Goal: Information Seeking & Learning: Learn about a topic

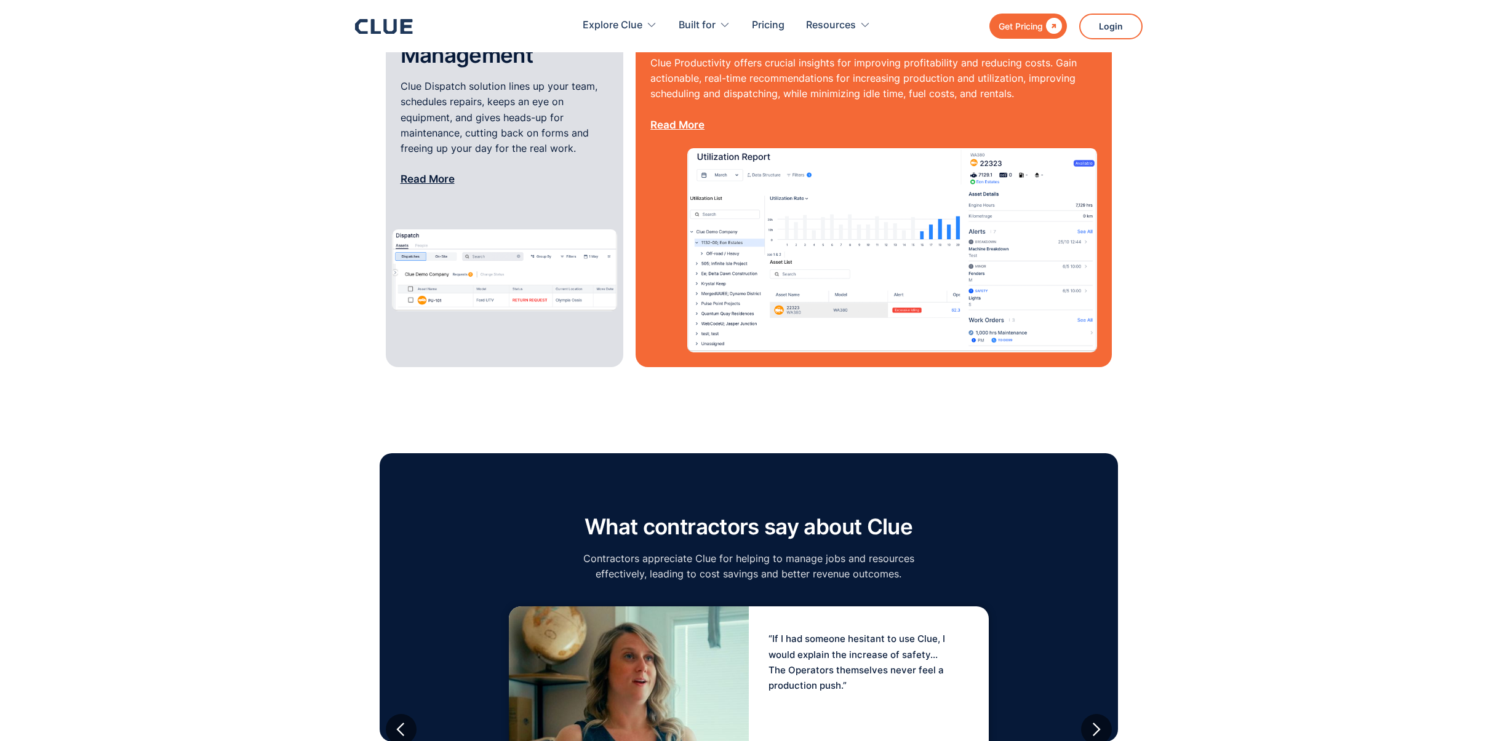
scroll to position [1580, 0]
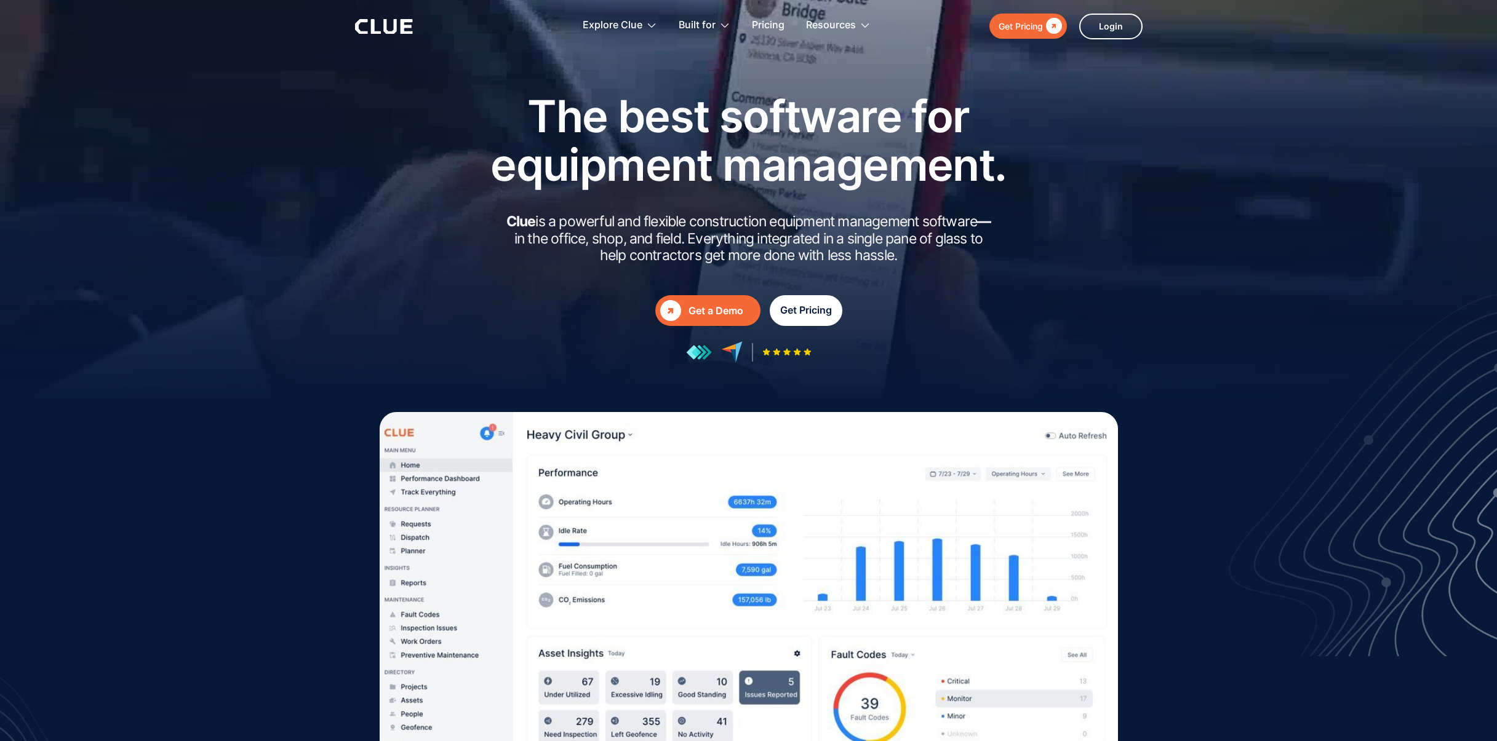
click at [797, 311] on div "Get Pricing" at bounding box center [806, 310] width 52 height 15
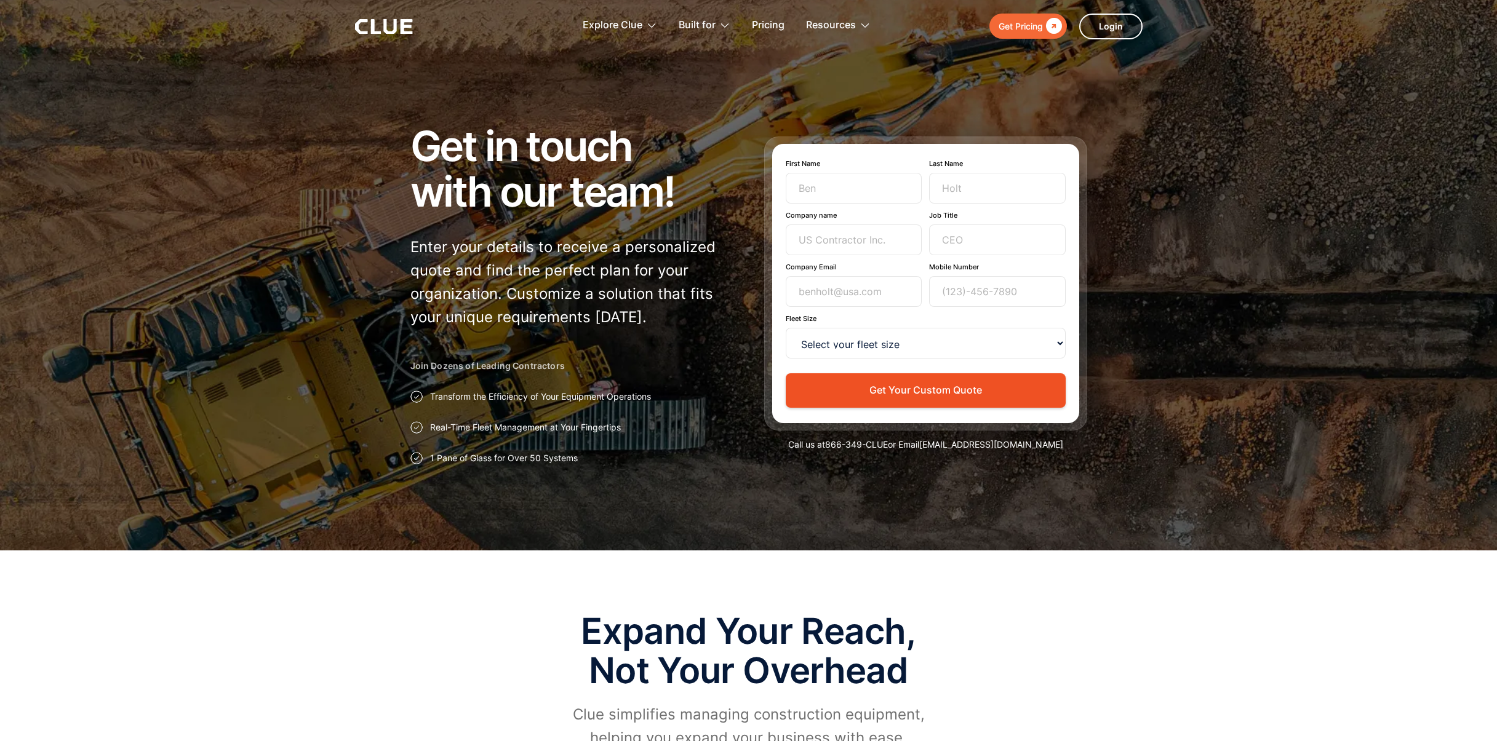
click at [384, 18] on div "Get Pricing  Explore Clue Solutions Tailored solutions for your construction e…" at bounding box center [749, 26] width 788 height 52
click at [389, 24] on icon at bounding box center [384, 26] width 58 height 15
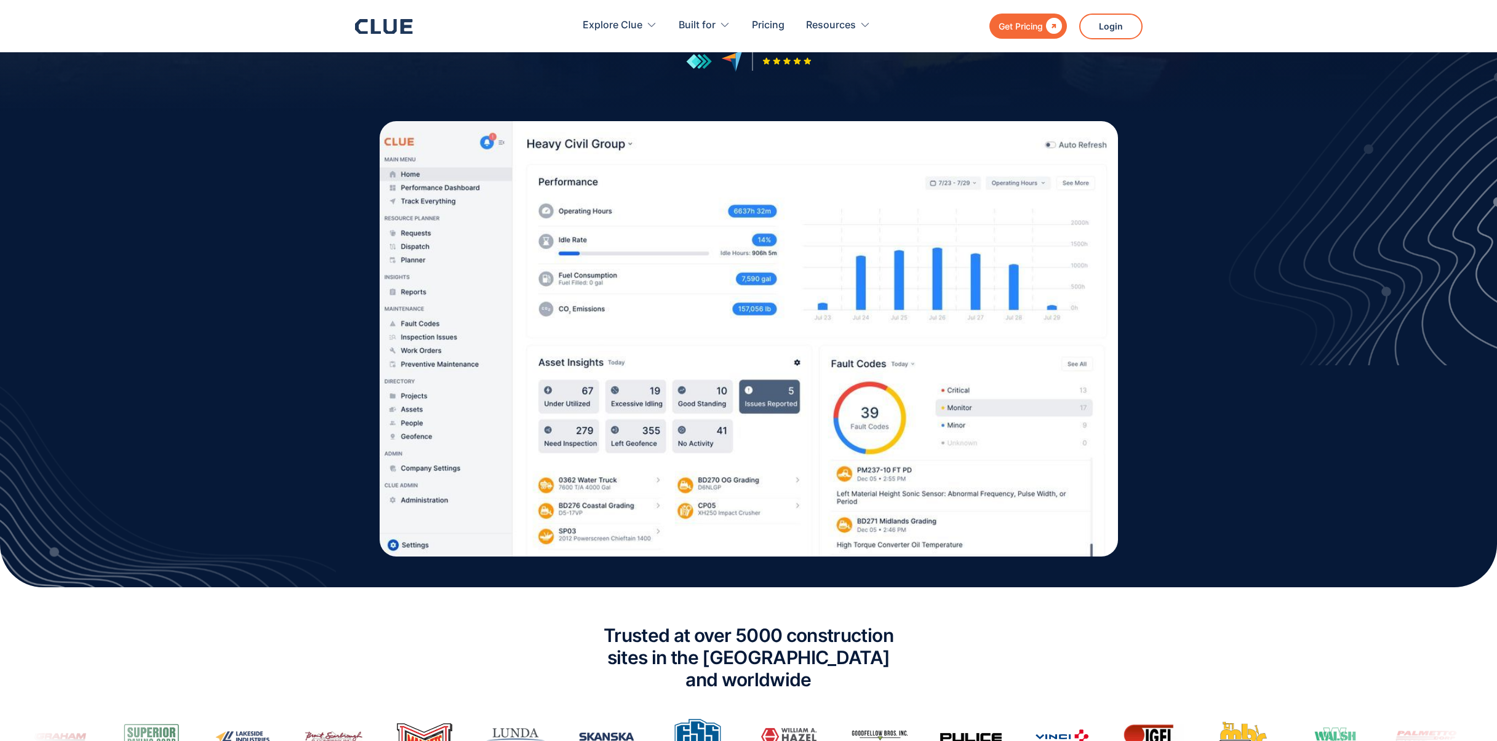
scroll to position [283, 0]
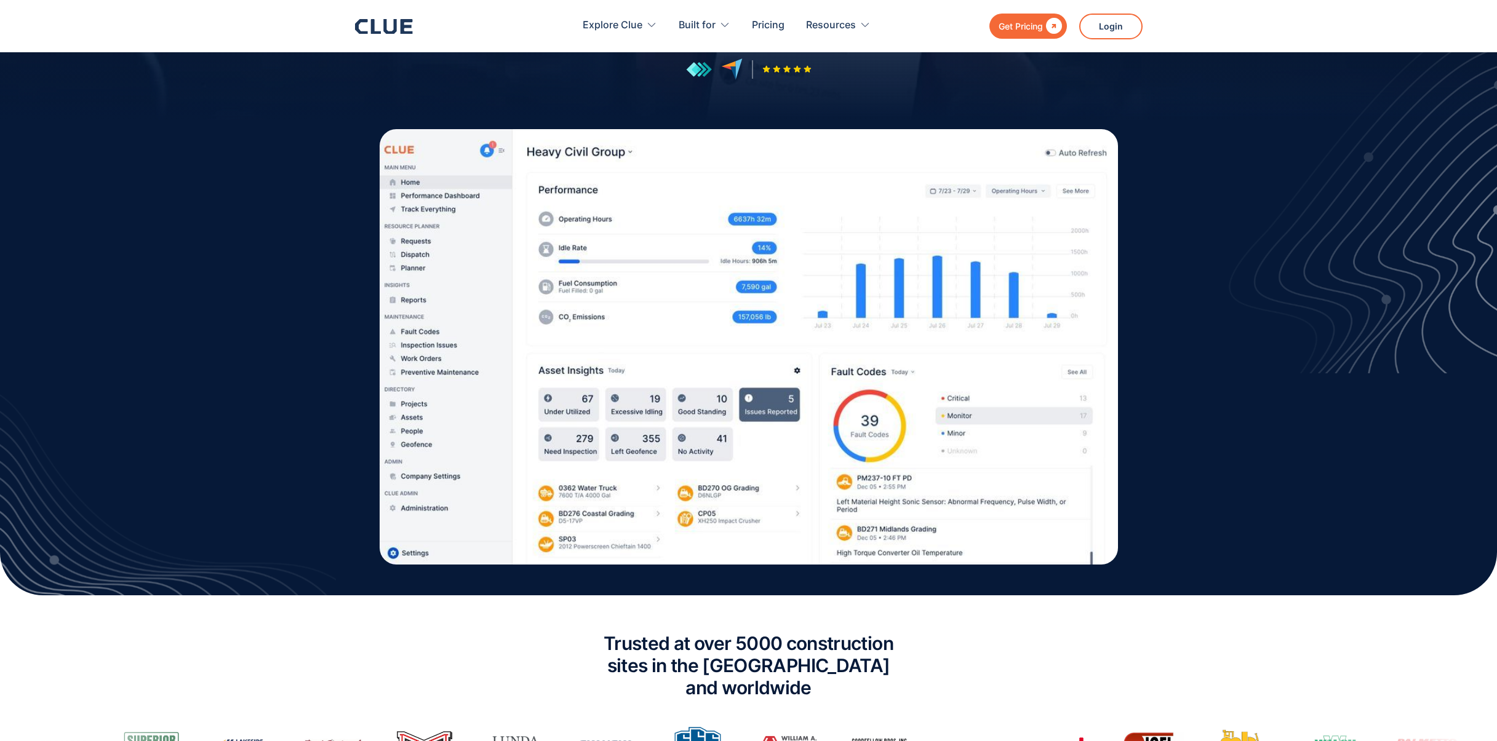
click at [1251, 417] on section at bounding box center [748, 402] width 1497 height 386
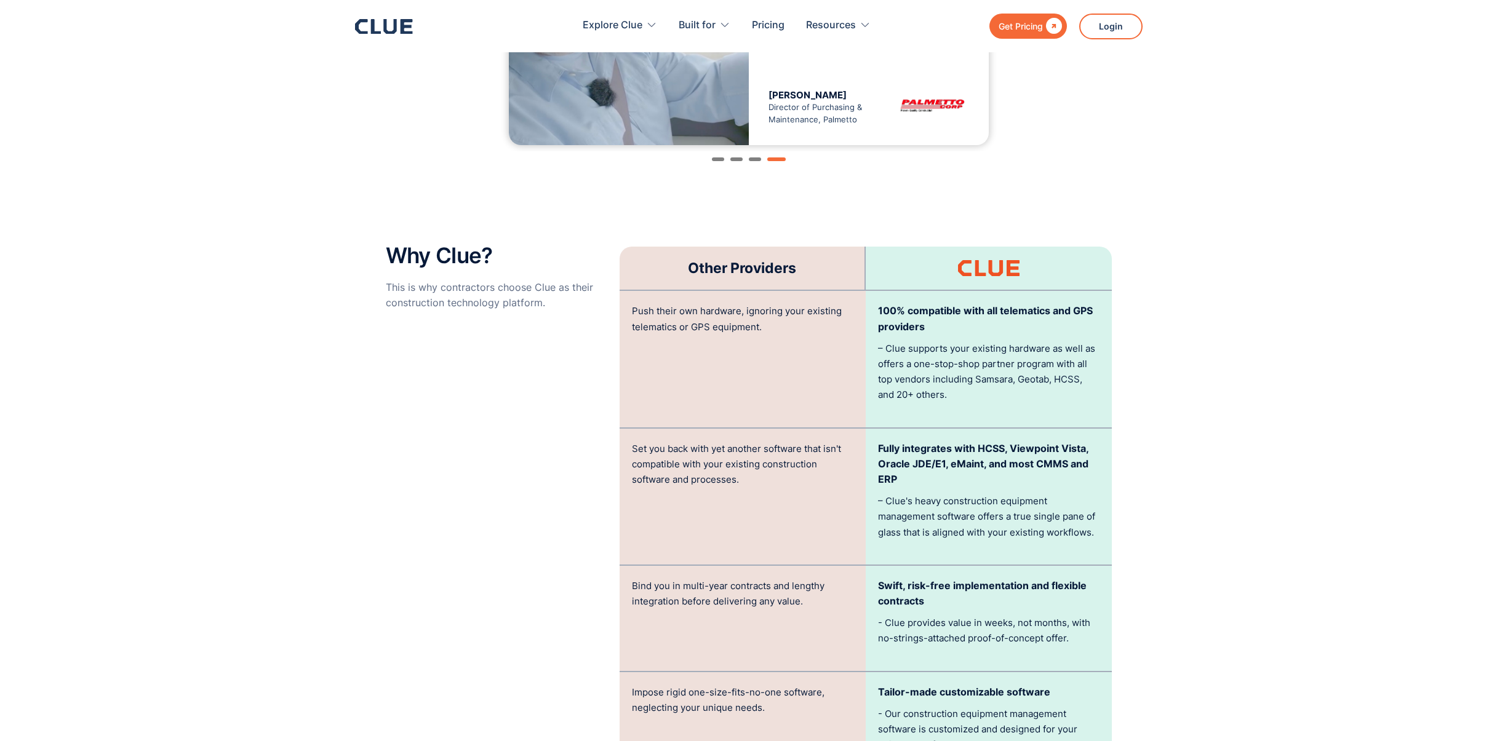
scroll to position [1968, 0]
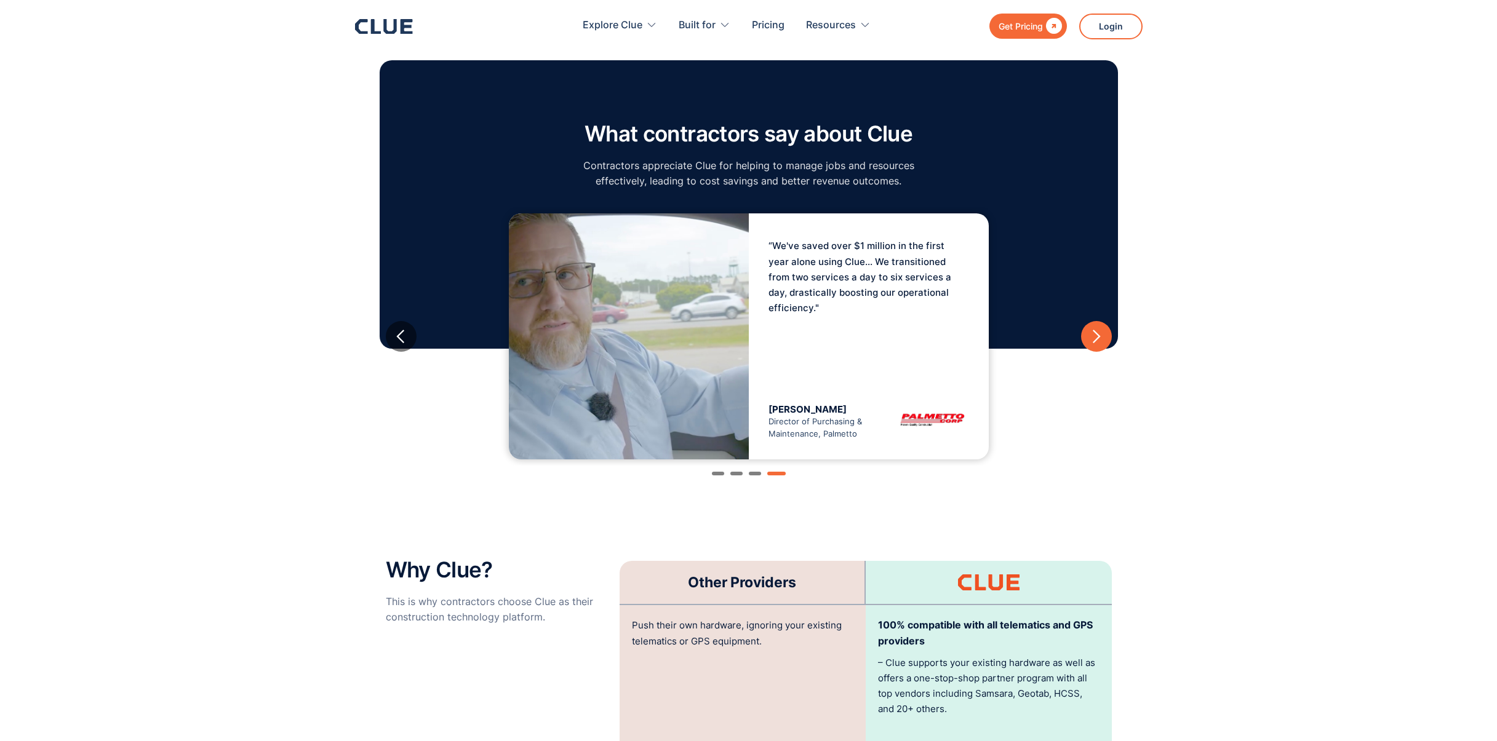
click at [1096, 329] on div "next slide" at bounding box center [1095, 336] width 15 height 15
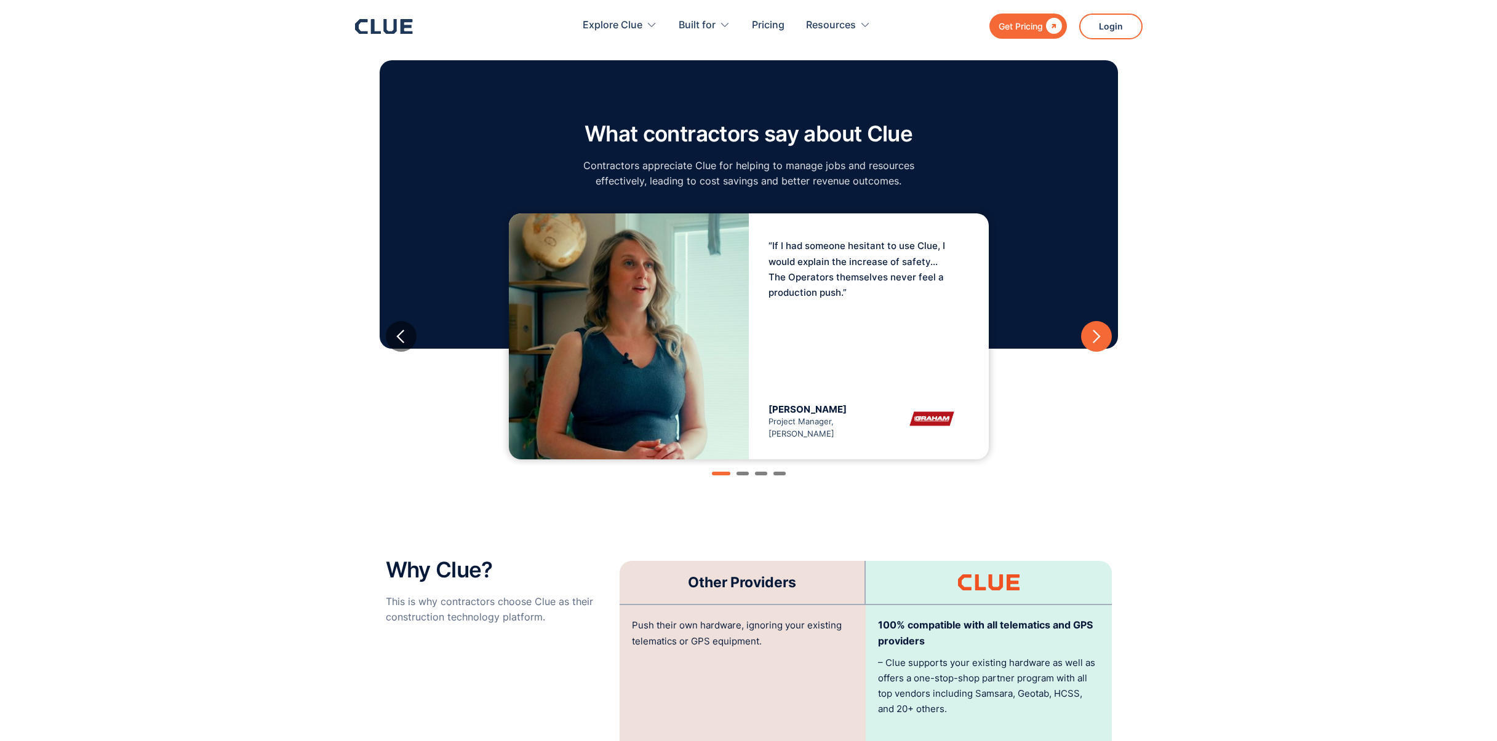
click at [1099, 329] on div "next slide" at bounding box center [1095, 336] width 15 height 15
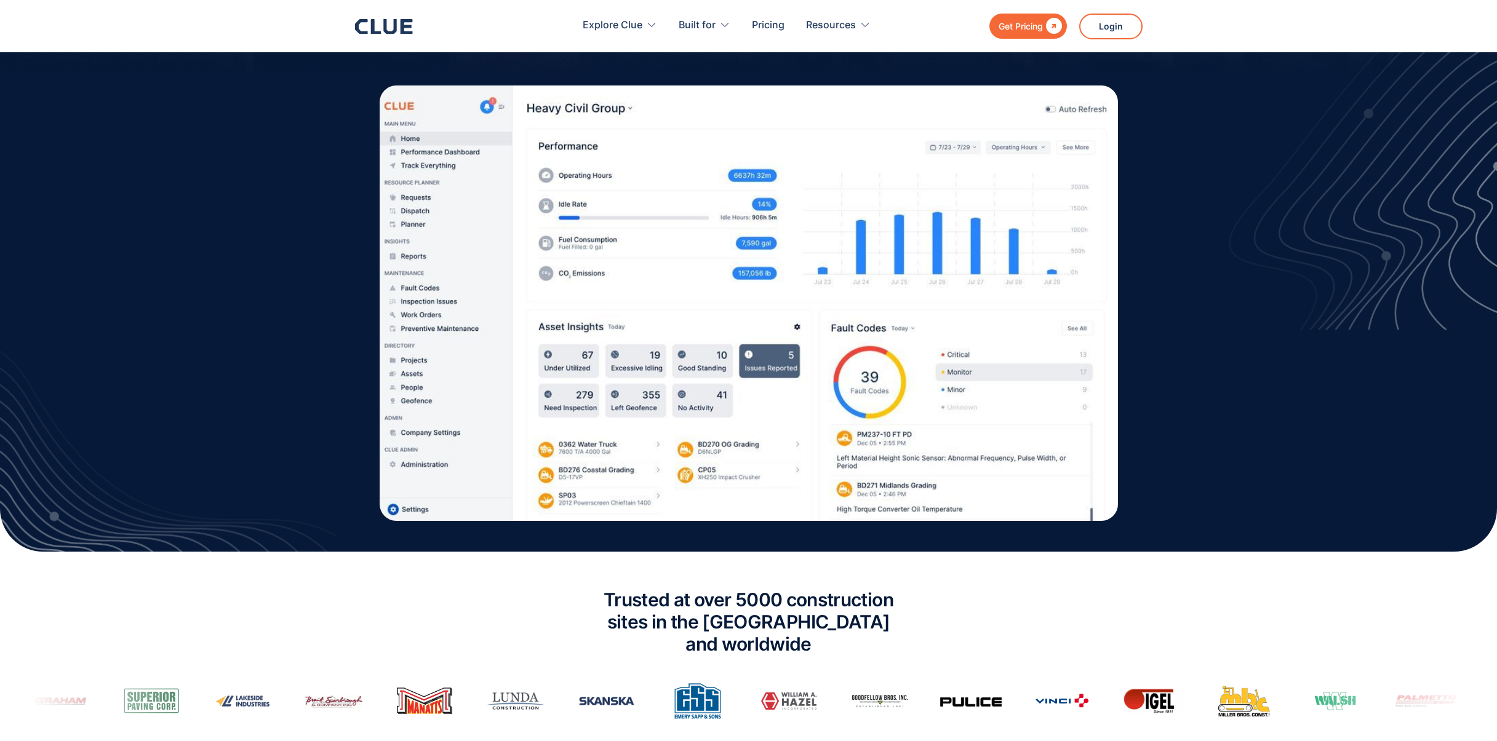
scroll to position [0, 0]
